Goal: Transaction & Acquisition: Book appointment/travel/reservation

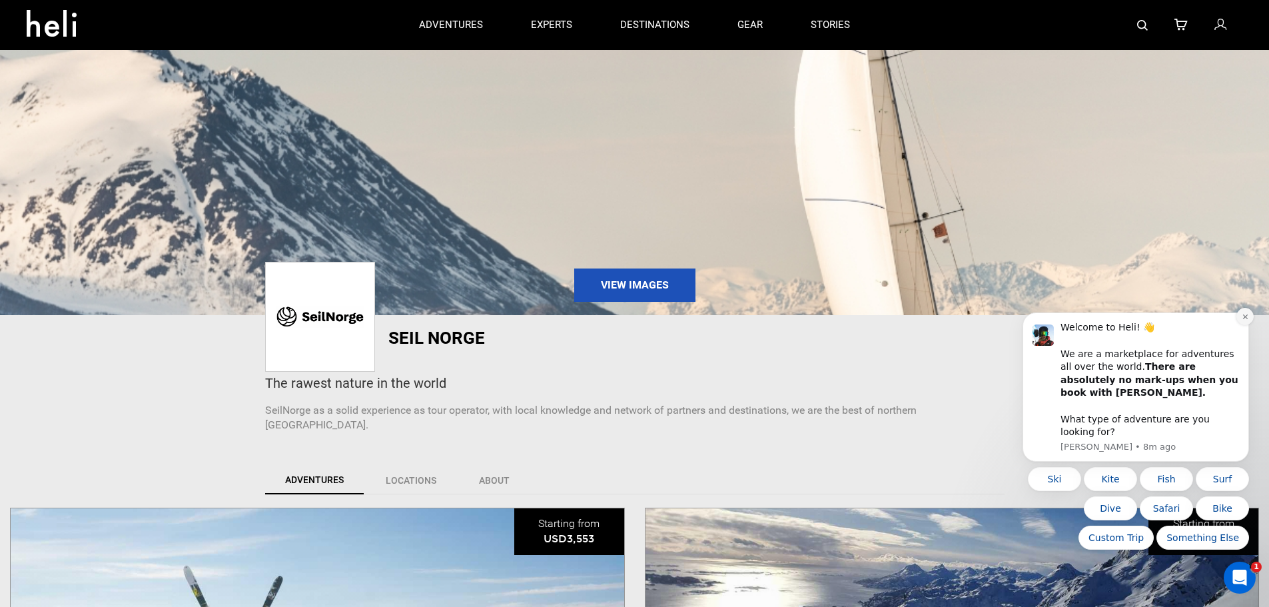
click at [1242, 320] on icon "Dismiss notification" at bounding box center [1245, 316] width 7 height 7
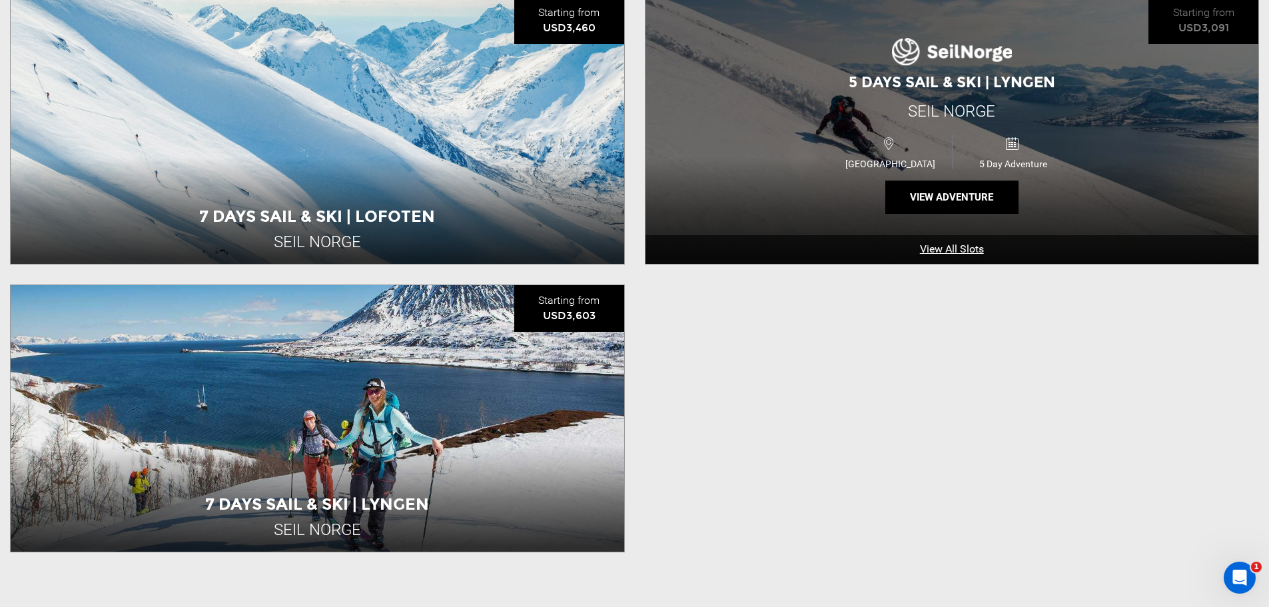
scroll to position [800, 0]
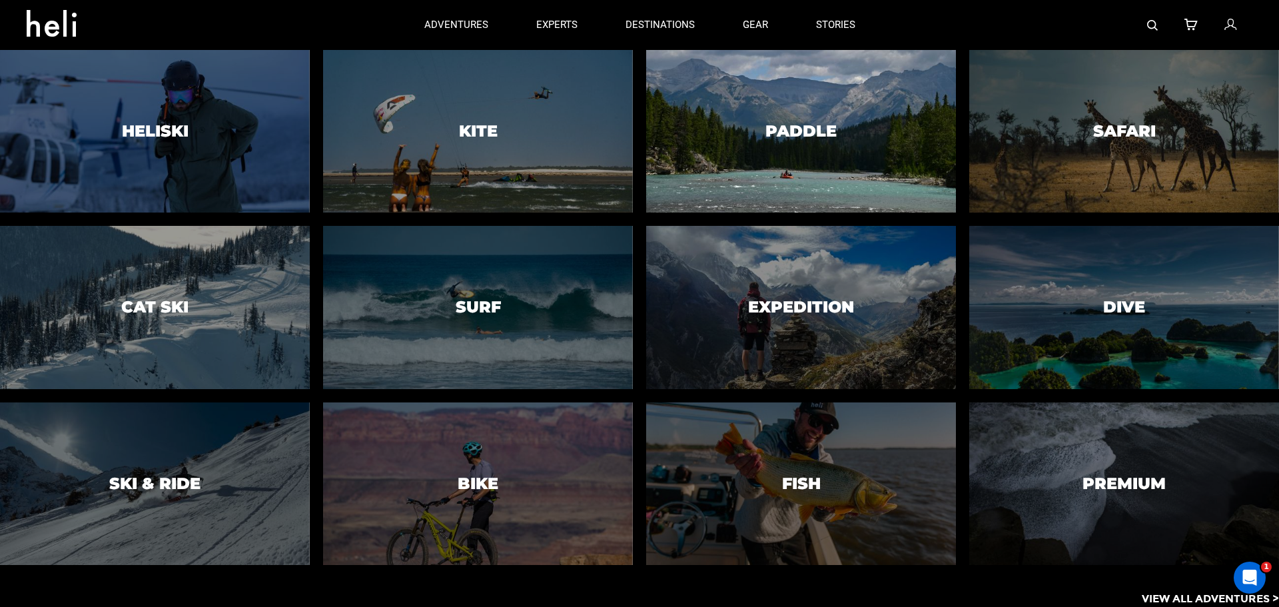
click at [754, 133] on div at bounding box center [801, 132] width 316 height 166
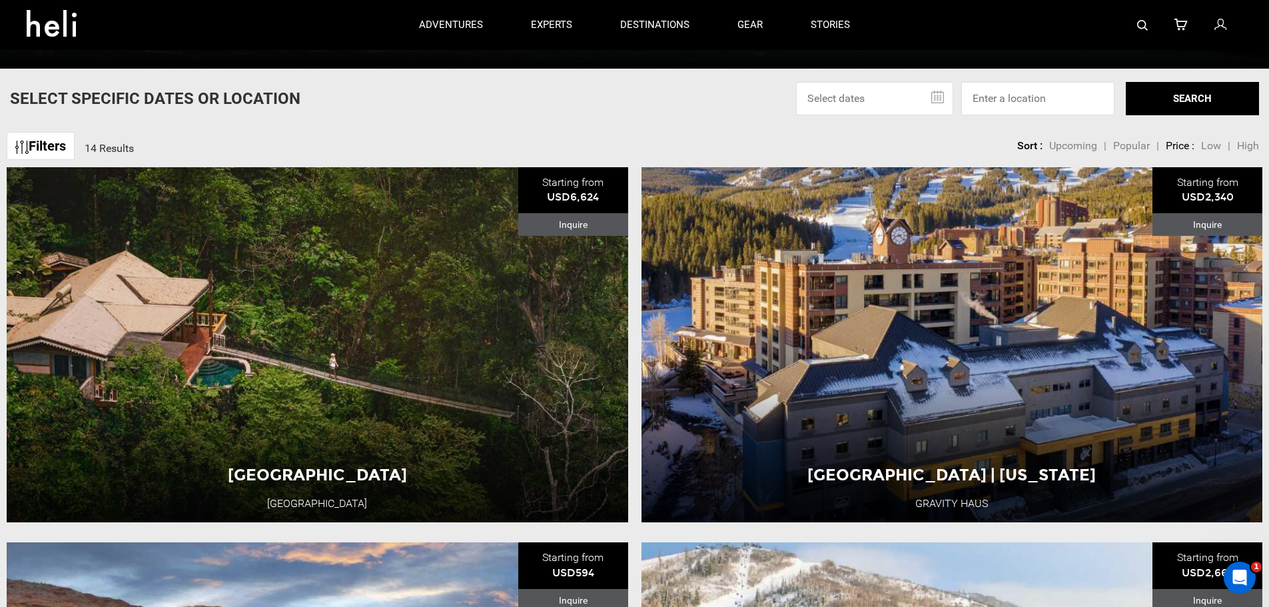
scroll to position [466, 0]
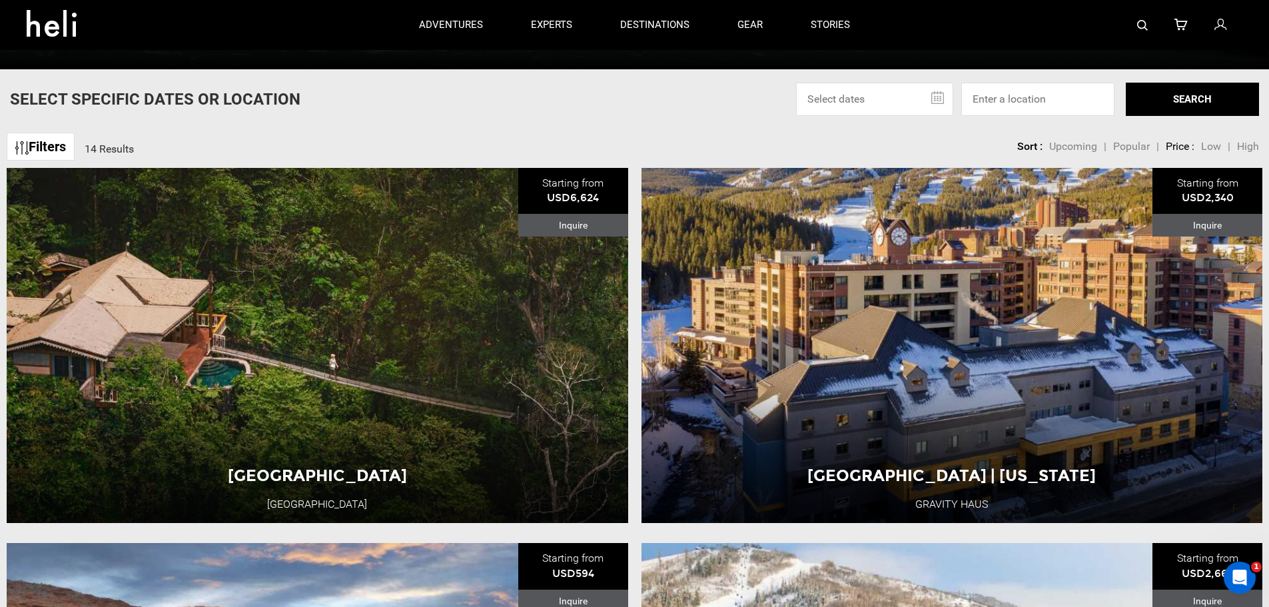
click at [27, 149] on img at bounding box center [21, 147] width 13 height 13
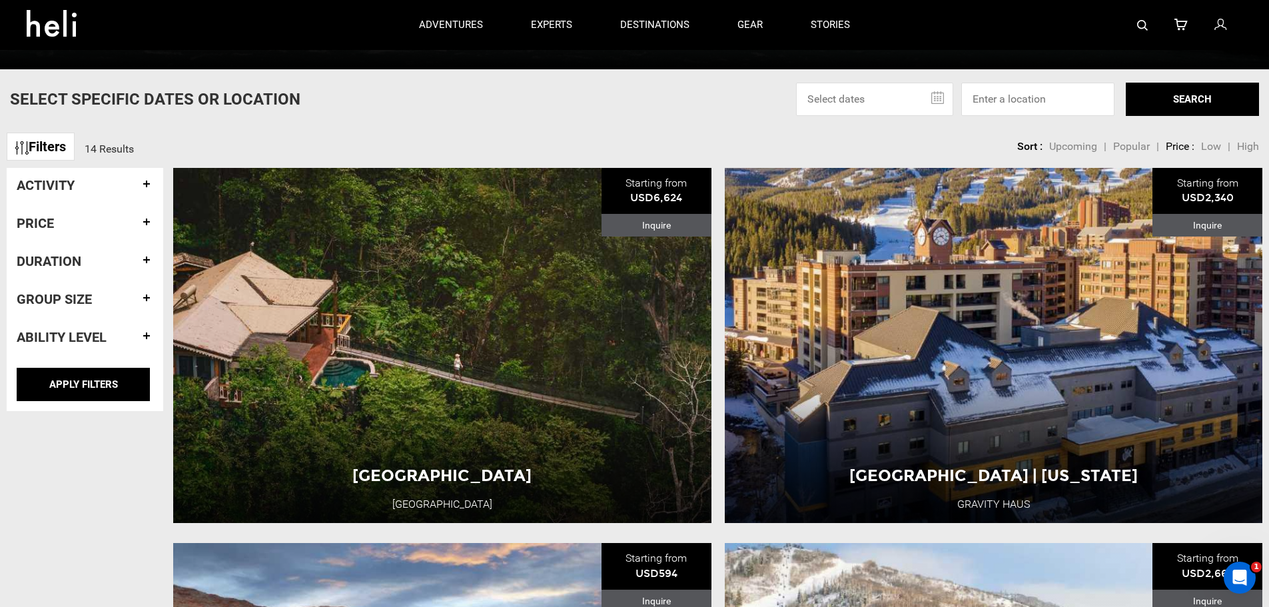
click at [1214, 149] on span "Low" at bounding box center [1211, 146] width 20 height 13
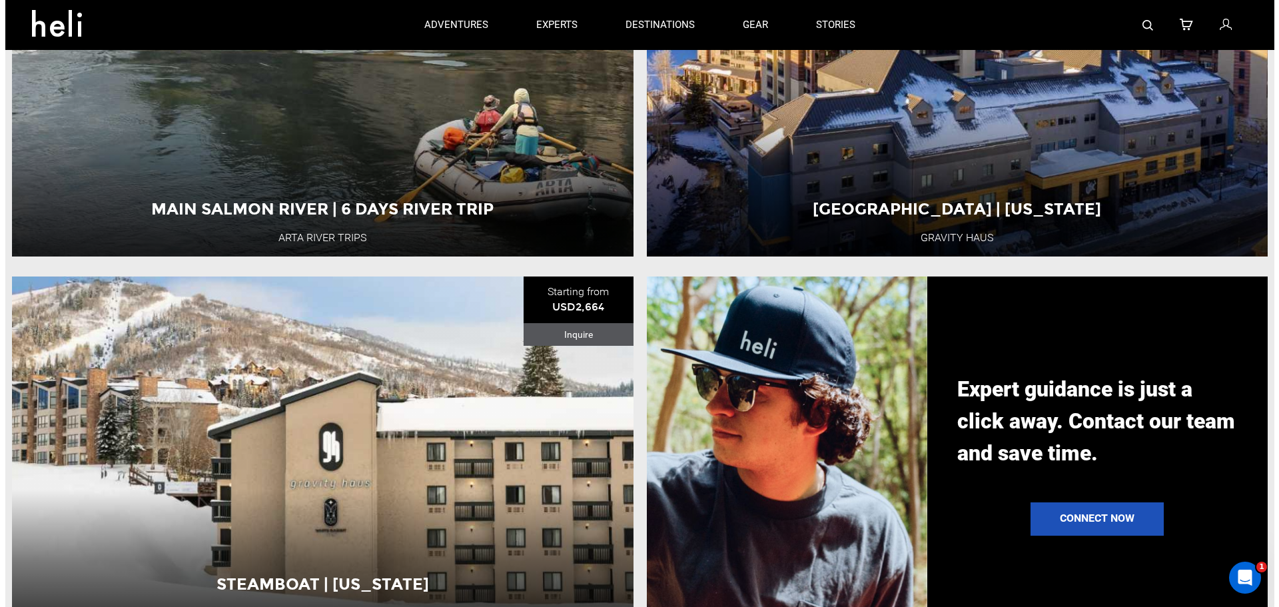
scroll to position [1266, 0]
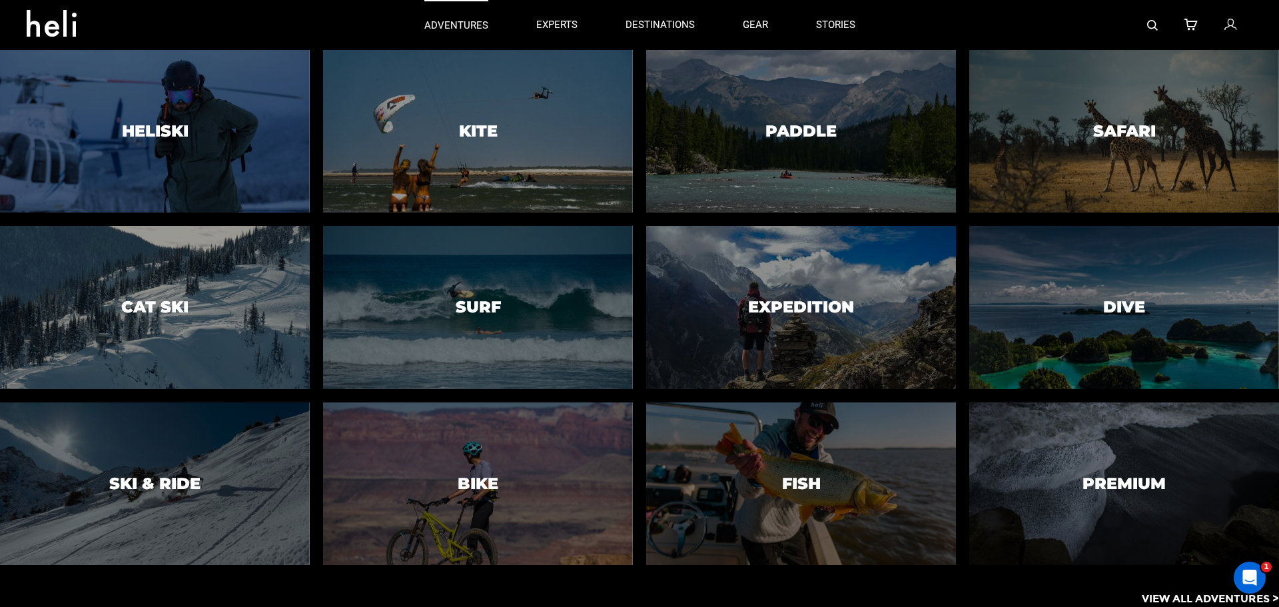
click at [436, 28] on p "adventures" at bounding box center [456, 26] width 64 height 14
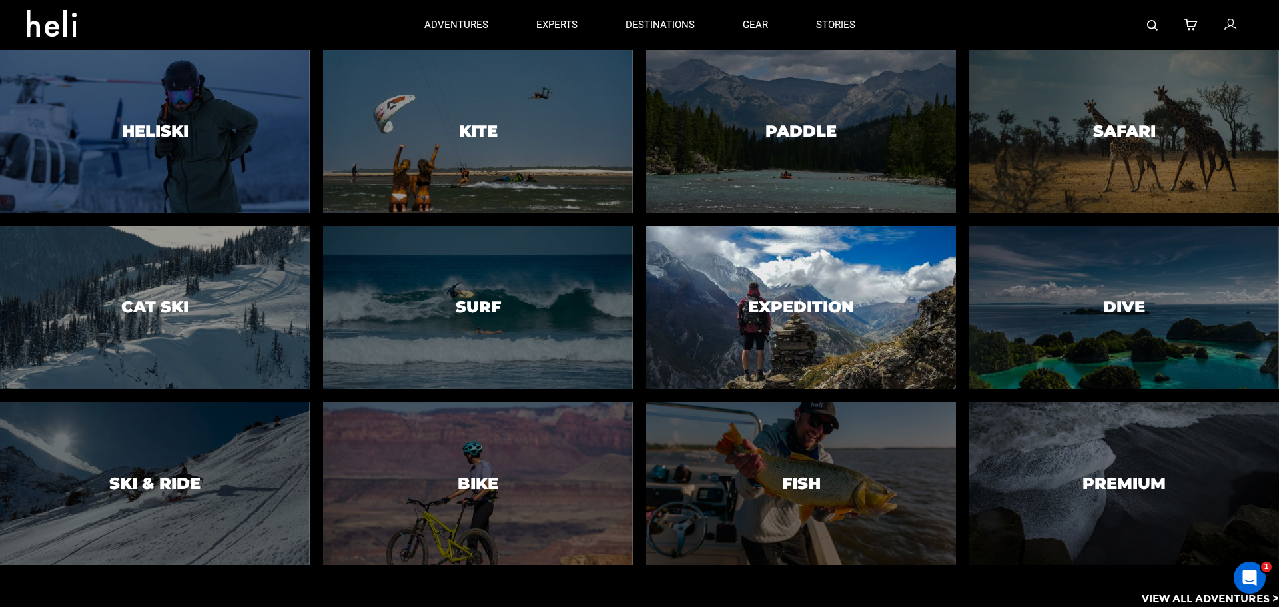
click at [734, 307] on div at bounding box center [801, 308] width 316 height 166
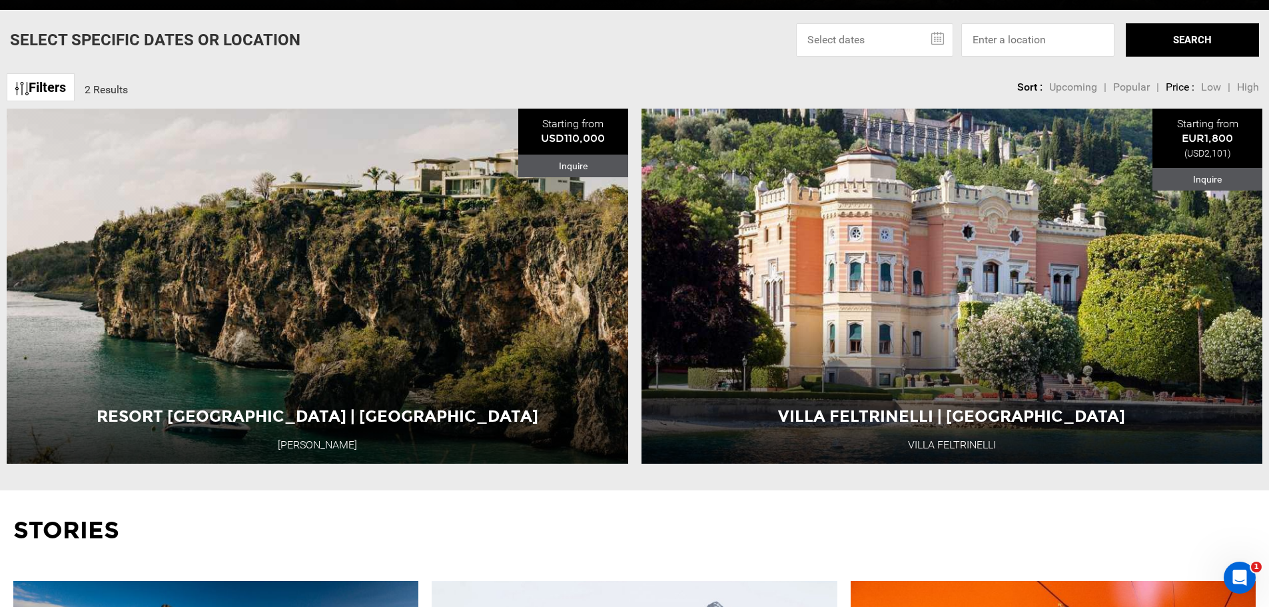
scroll to position [533, 0]
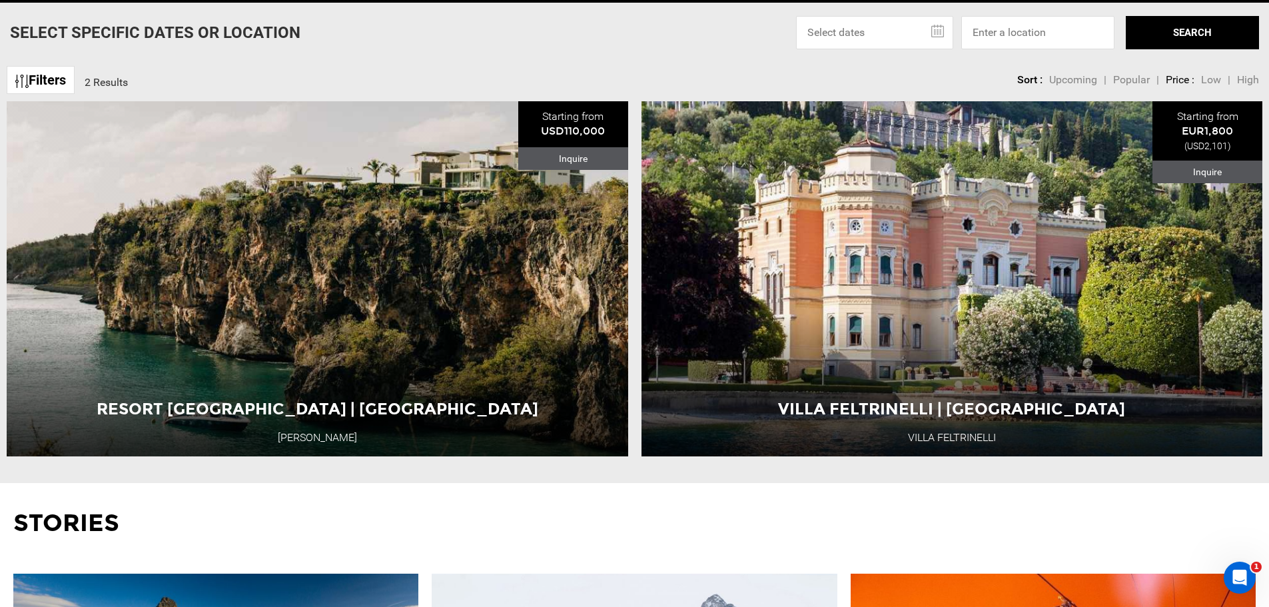
click at [1216, 75] on span "Low" at bounding box center [1211, 79] width 20 height 13
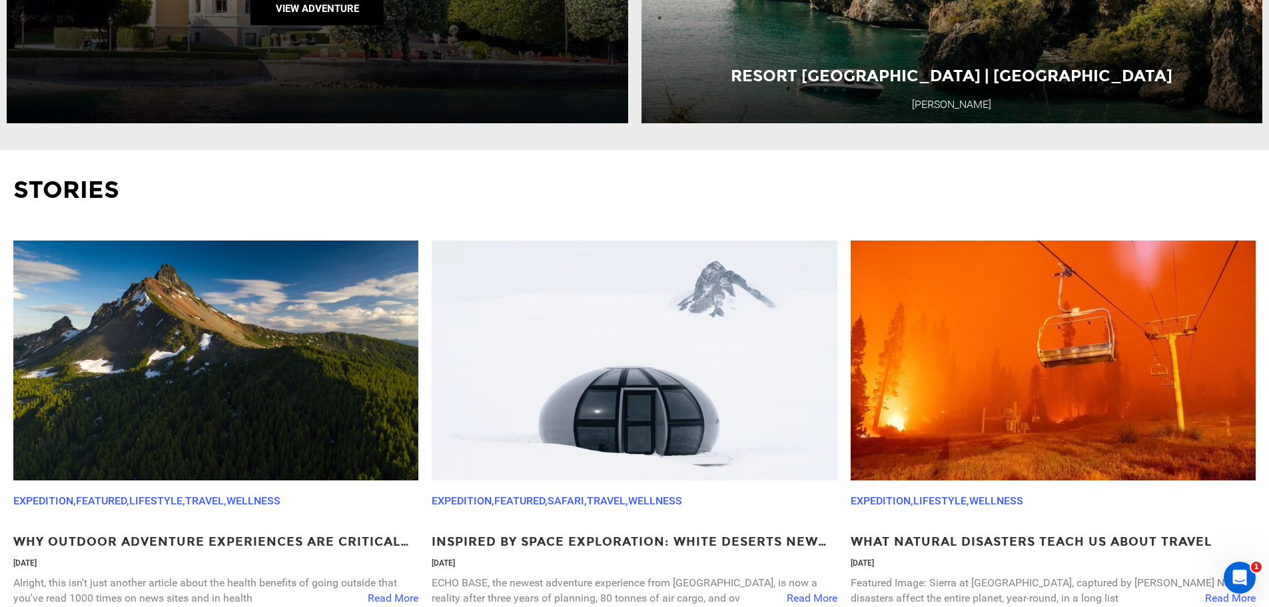
scroll to position [999, 0]
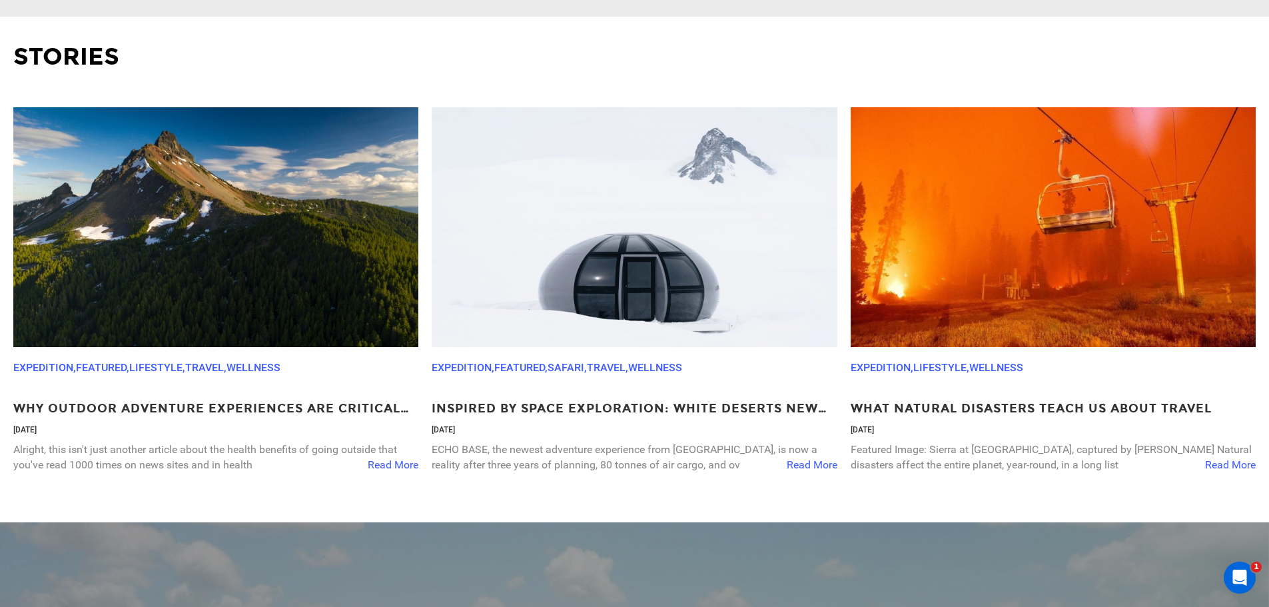
click at [610, 233] on img at bounding box center [634, 227] width 405 height 240
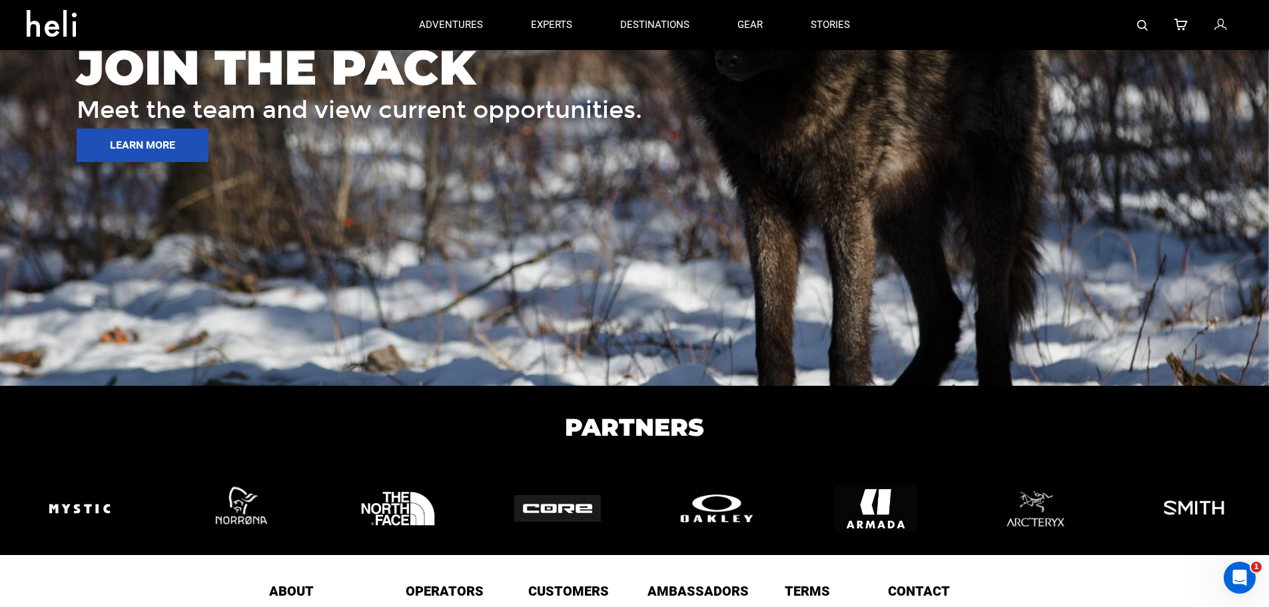
scroll to position [1954, 0]
click at [183, 149] on button "LEARN MORE" at bounding box center [143, 145] width 132 height 33
